Goal: Check status: Check status

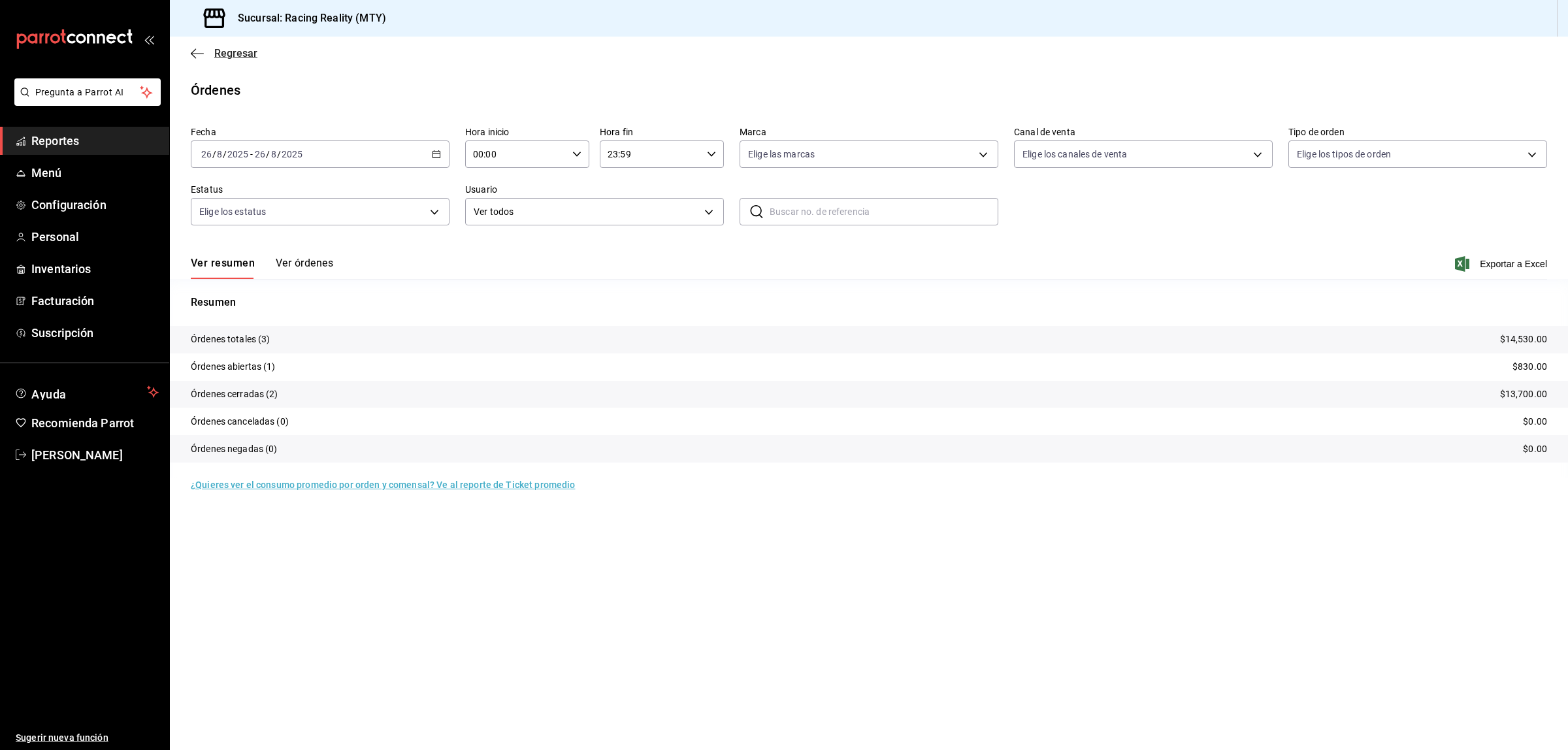
click at [193, 56] on icon "button" at bounding box center [197, 54] width 13 height 12
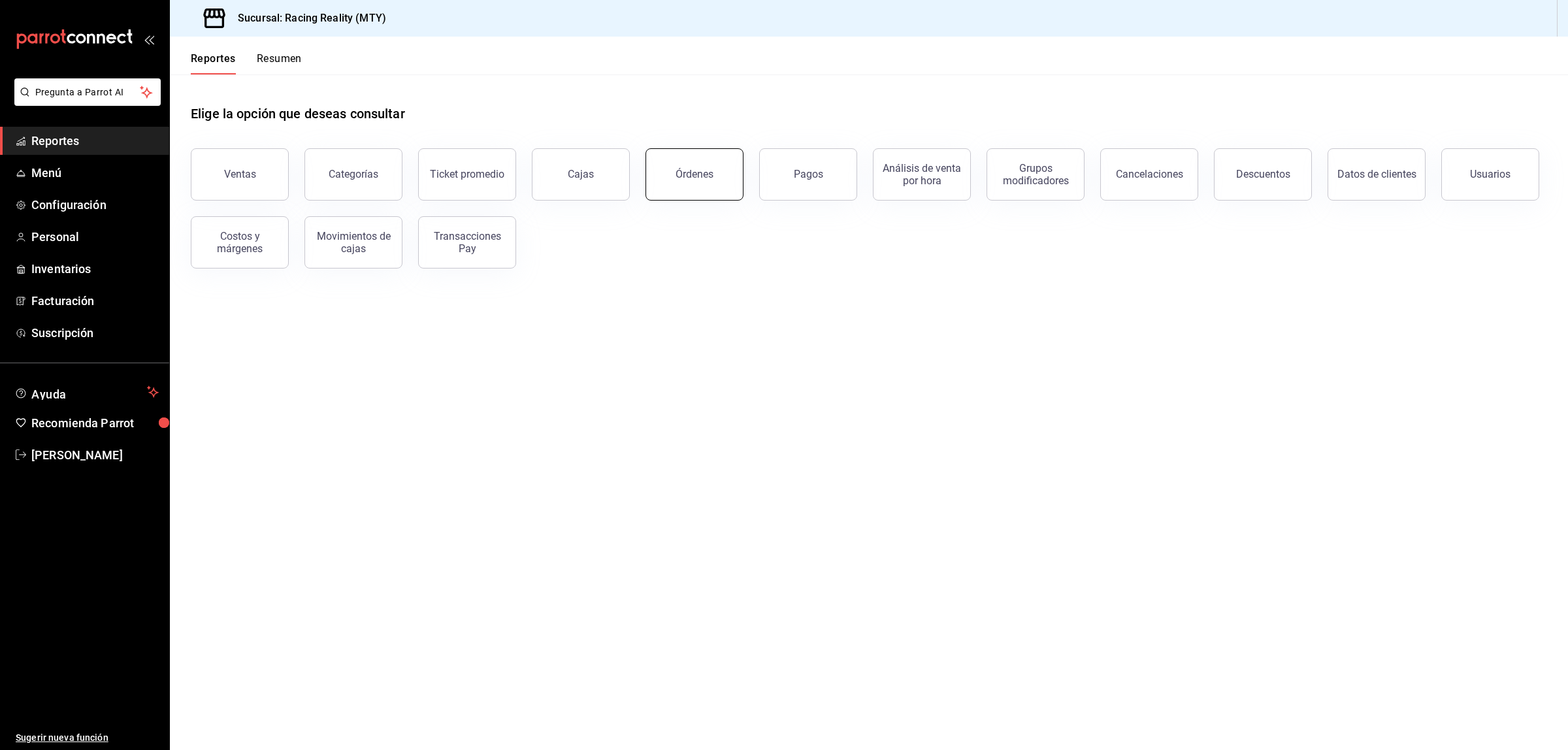
click at [722, 199] on div "Órdenes" at bounding box center [686, 166] width 113 height 68
click at [714, 181] on button "Órdenes" at bounding box center [694, 174] width 98 height 53
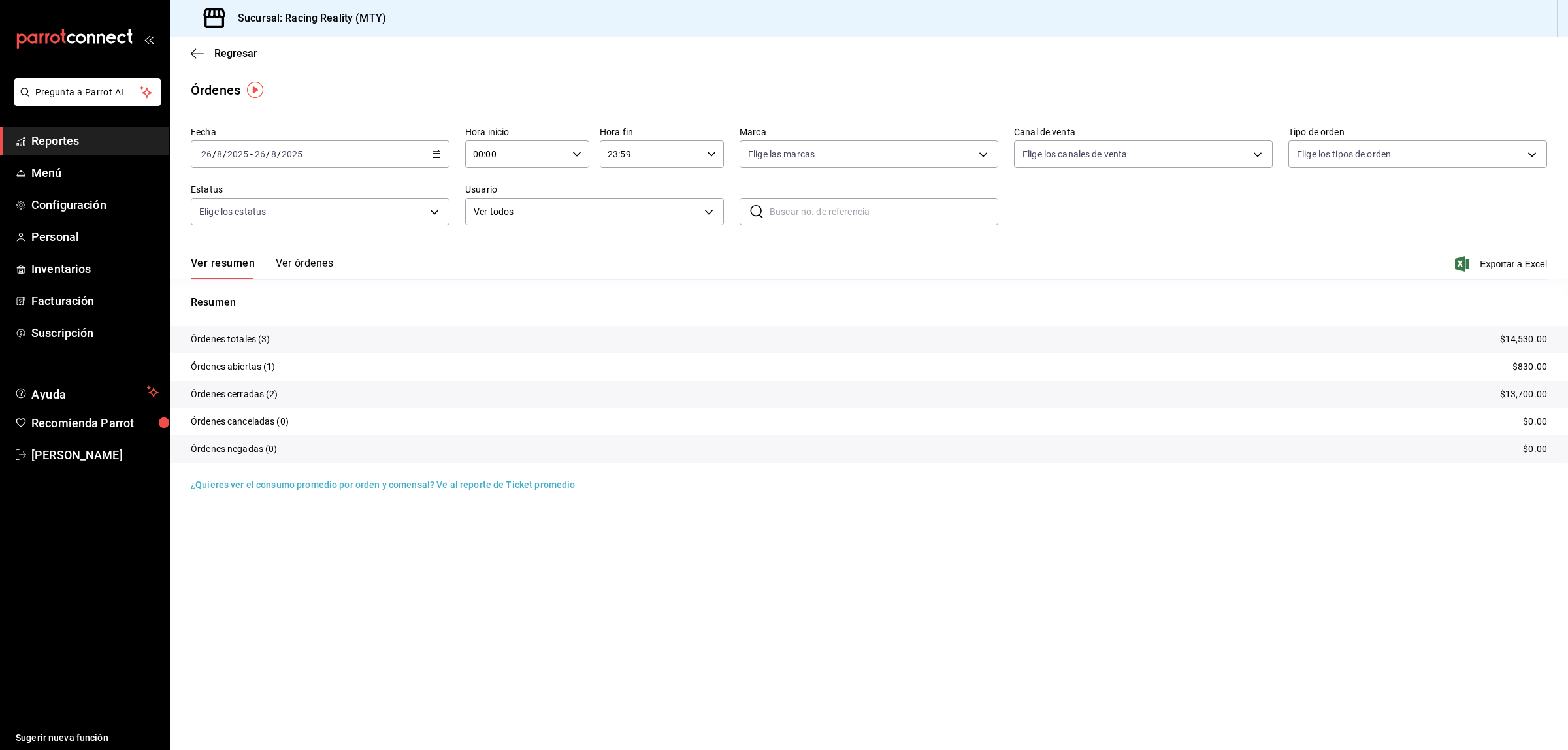
click at [309, 257] on button "Ver órdenes" at bounding box center [304, 268] width 58 height 22
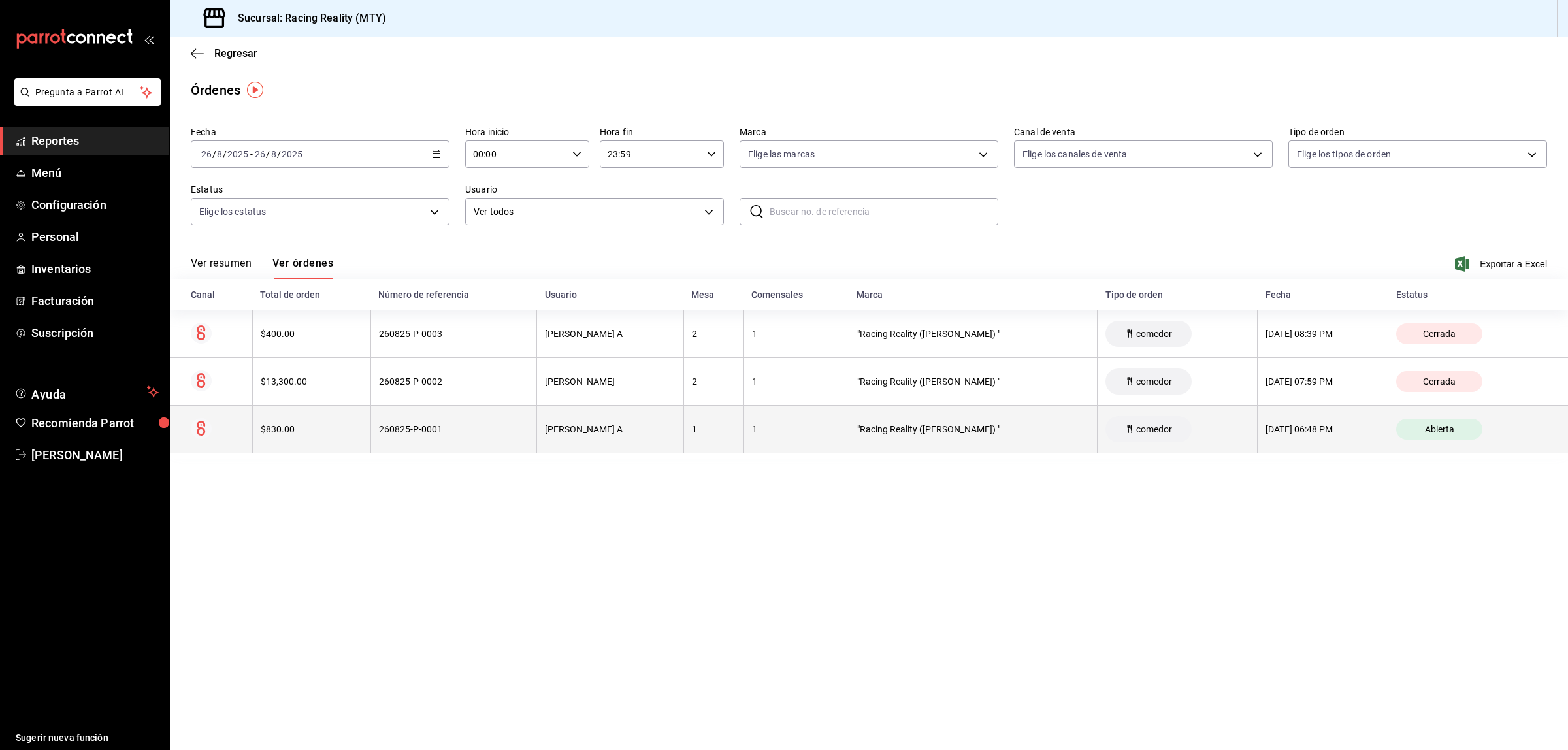
click at [545, 428] on div "[PERSON_NAME] A" at bounding box center [610, 429] width 130 height 11
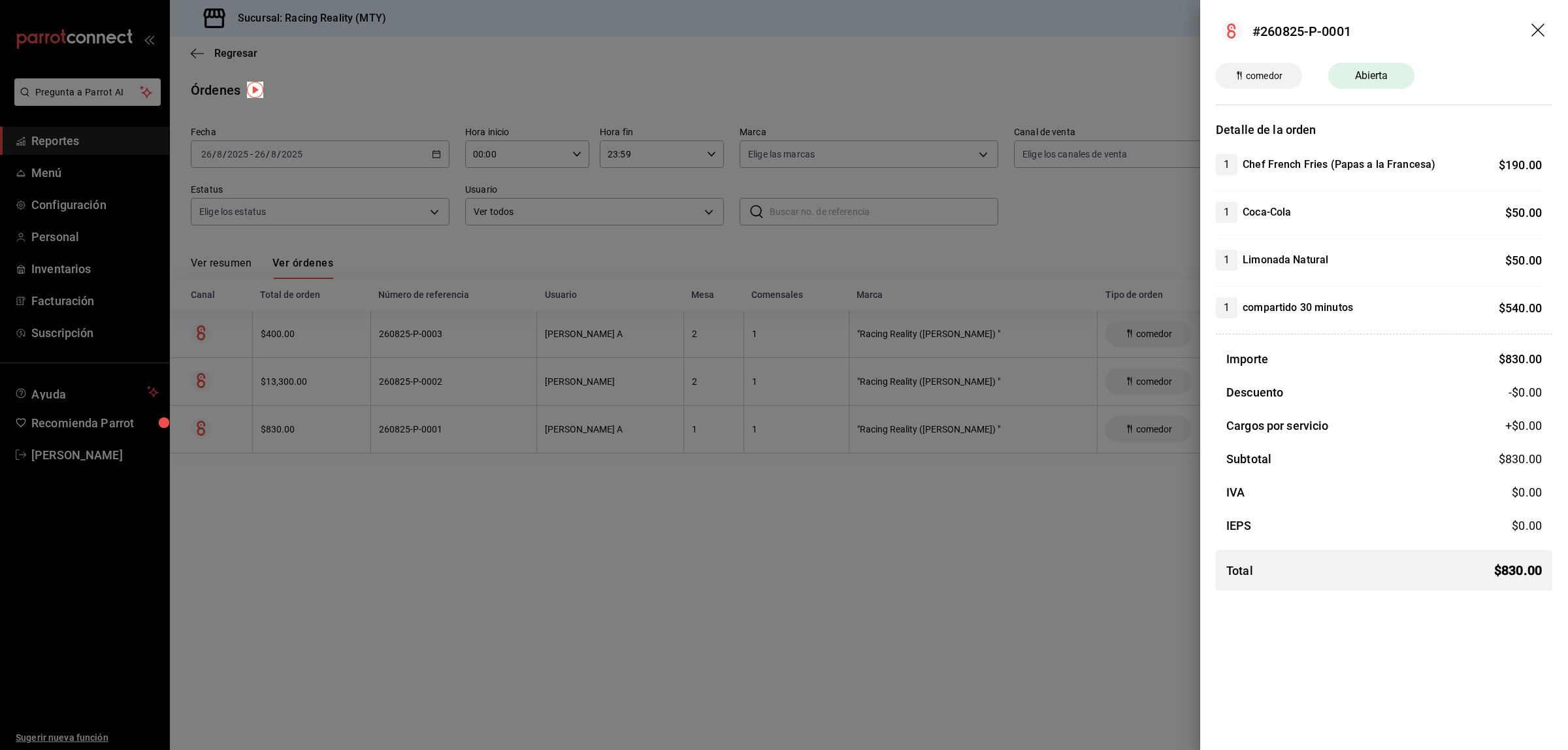
click at [718, 540] on div at bounding box center [784, 375] width 1568 height 750
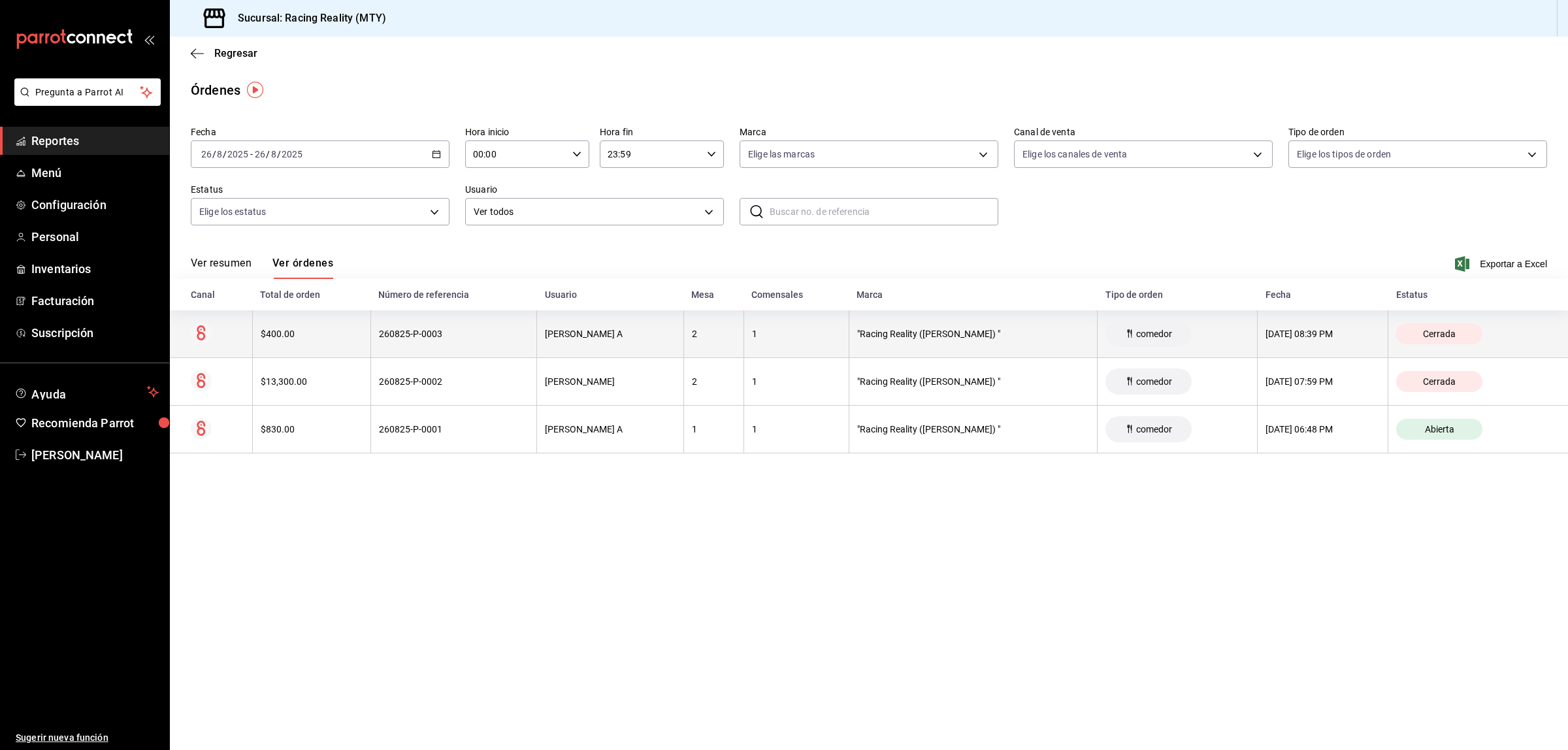
click at [370, 335] on th "260825-P-0003" at bounding box center [453, 334] width 166 height 48
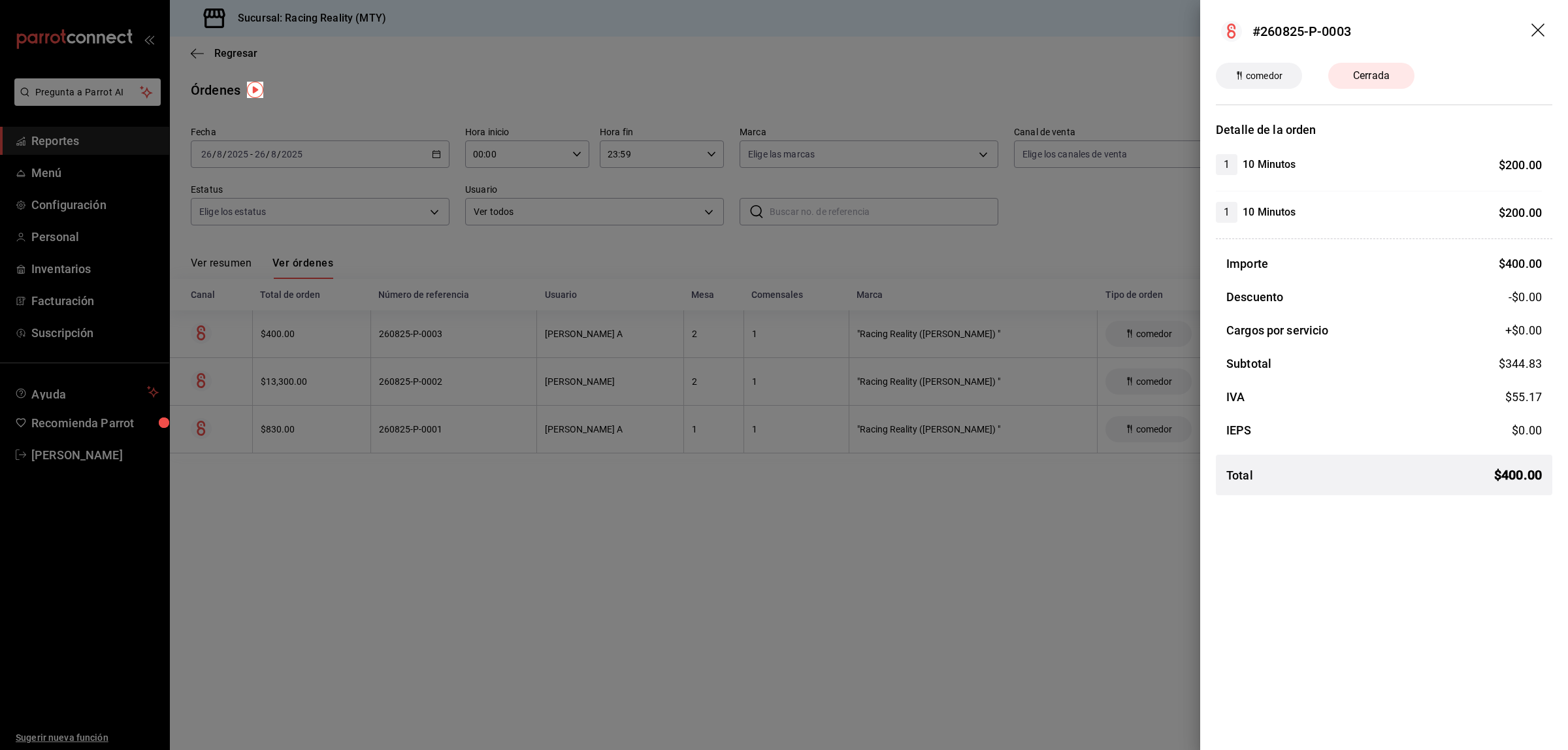
click at [564, 618] on div at bounding box center [784, 375] width 1568 height 750
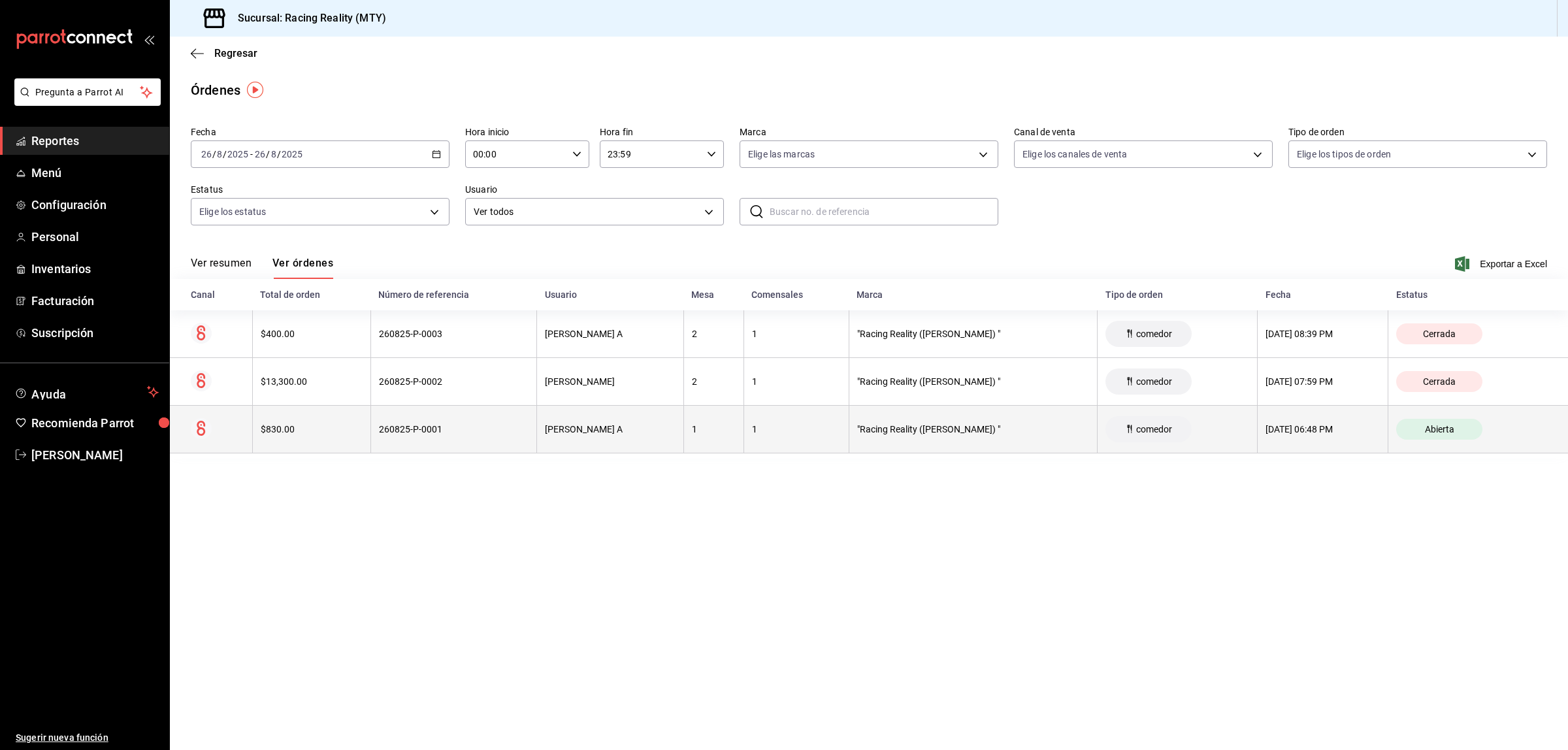
click at [566, 449] on th "[PERSON_NAME] A" at bounding box center [611, 430] width 147 height 48
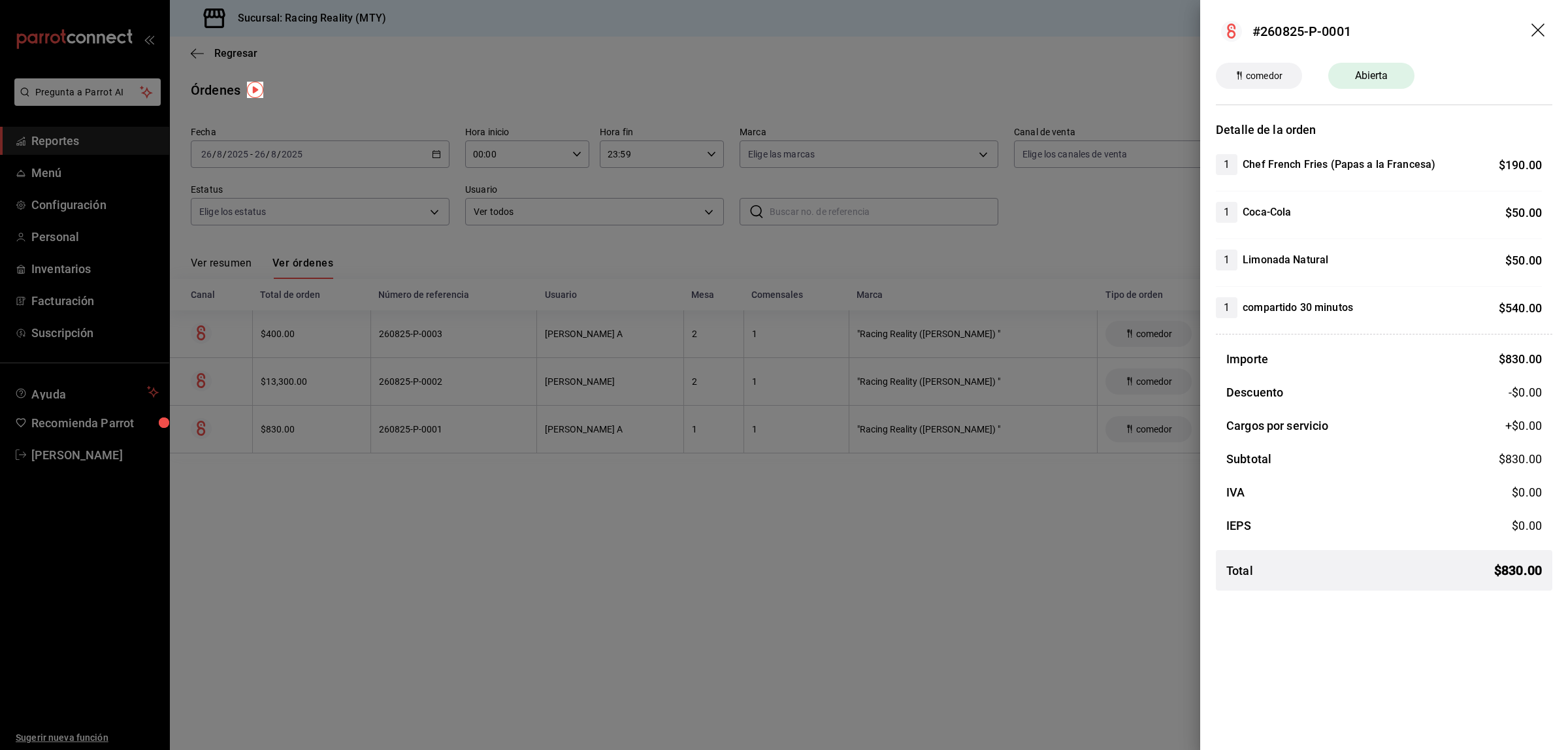
click at [677, 575] on div at bounding box center [784, 375] width 1568 height 750
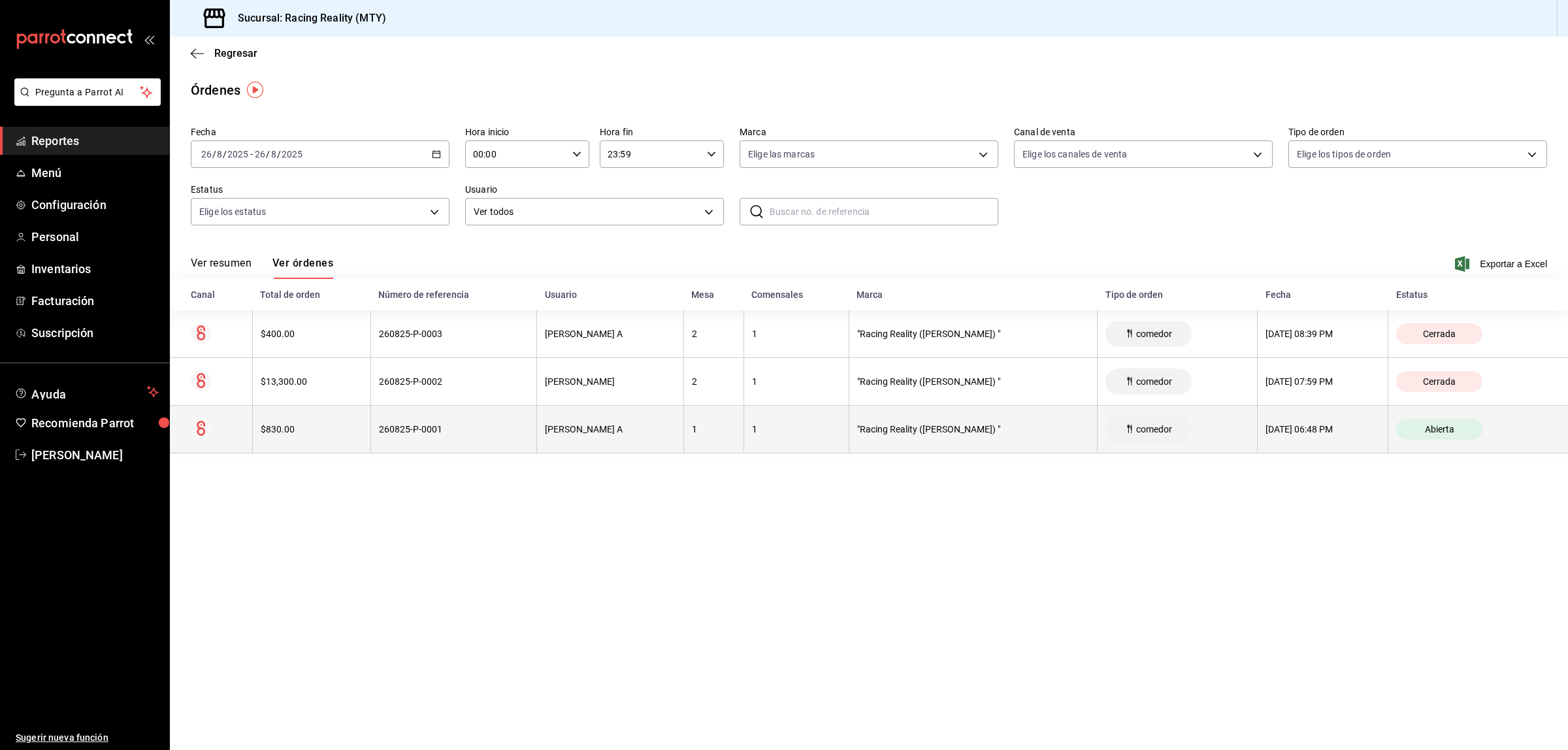
click at [1281, 439] on th "[DATE] 06:48 PM" at bounding box center [1322, 430] width 130 height 48
